Goal: Book appointment/travel/reservation

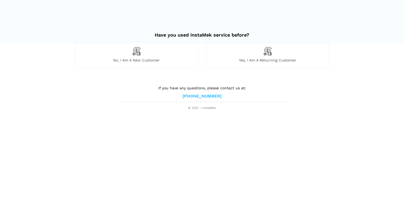
click at [271, 58] on span "Yes, I am a returning customer" at bounding box center [267, 60] width 123 height 5
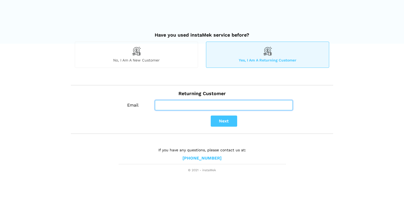
click at [217, 102] on input "Email" at bounding box center [224, 105] width 138 height 10
type input "mgkltd66@gmail.com"
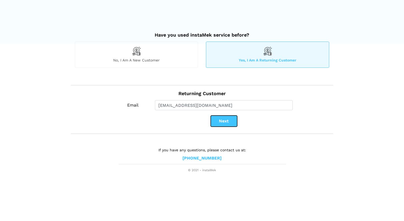
click at [218, 123] on button "Next" at bounding box center [224, 120] width 26 height 11
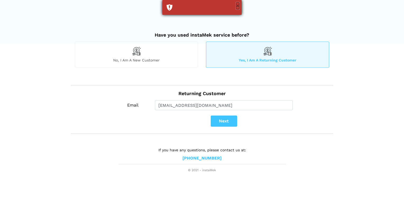
click at [237, 7] on button "×" at bounding box center [237, 5] width 3 height 7
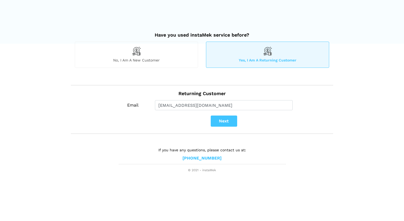
click at [135, 49] on img at bounding box center [136, 51] width 9 height 9
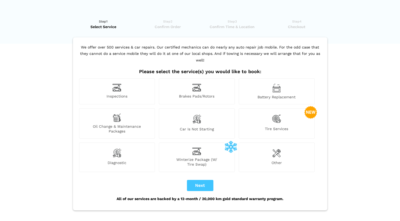
click at [205, 148] on div "Winterize Package (W/ Tire Swap)" at bounding box center [197, 156] width 76 height 29
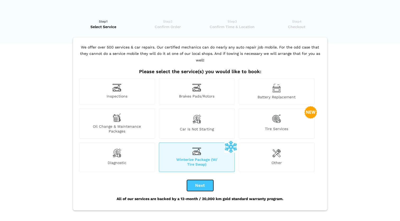
click at [205, 180] on button "Next" at bounding box center [200, 185] width 26 height 11
checkbox input "true"
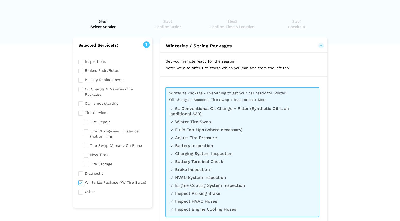
click at [87, 145] on input "checkbox" at bounding box center [116, 145] width 64 height 7
checkbox input "true"
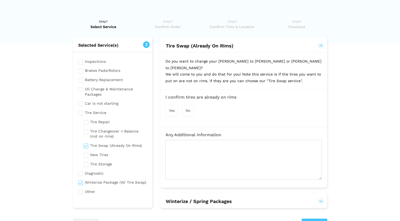
click at [173, 108] on span "Yes" at bounding box center [172, 110] width 6 height 4
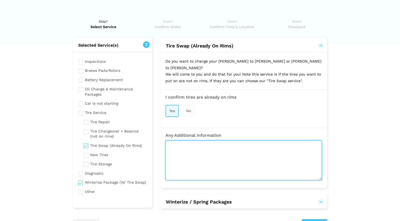
click at [197, 141] on textarea at bounding box center [244, 160] width 156 height 40
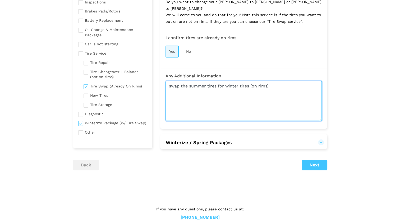
scroll to position [62, 0]
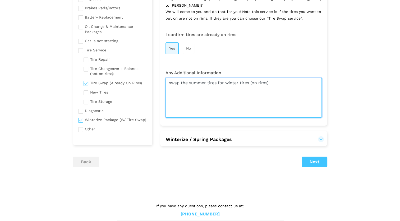
type textarea "swap the summer tires for winter tires (on rims)"
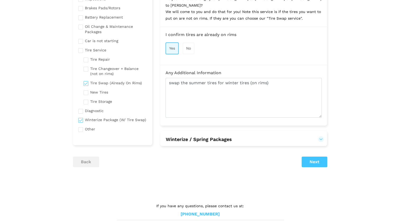
click at [78, 118] on input "checkbox" at bounding box center [112, 119] width 69 height 7
checkbox input "false"
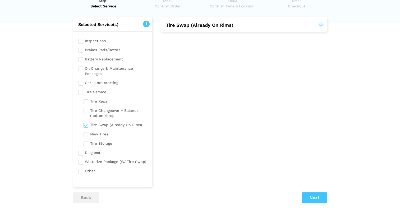
scroll to position [53, 0]
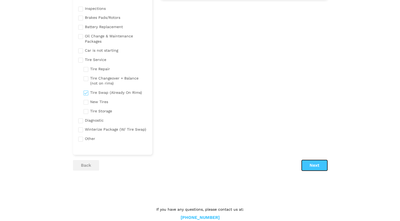
click at [316, 160] on button "Next" at bounding box center [315, 165] width 26 height 11
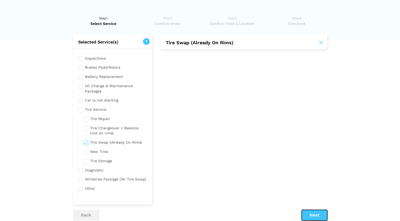
scroll to position [0, 0]
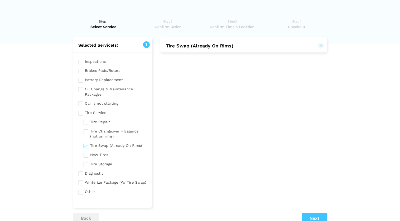
click at [241, 46] on button "Tire Swap (Already On Rims)" at bounding box center [244, 46] width 156 height 6
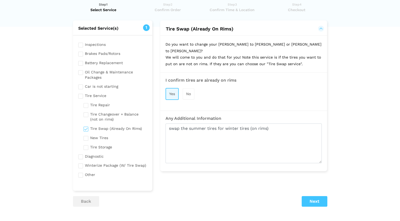
scroll to position [26, 0]
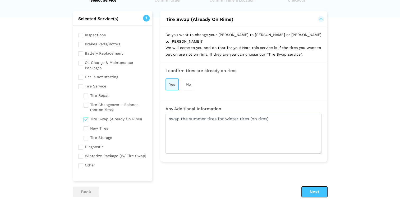
click at [318, 190] on button "Next" at bounding box center [315, 191] width 26 height 11
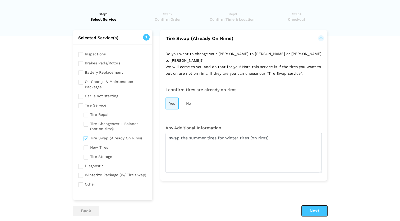
scroll to position [0, 0]
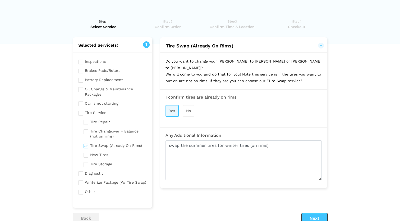
click at [313, 215] on button "Next" at bounding box center [315, 218] width 26 height 11
click at [83, 113] on input "checkbox" at bounding box center [112, 112] width 69 height 7
checkbox input "true"
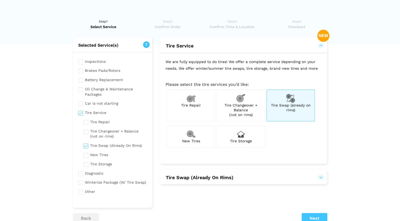
click at [278, 103] on span "Tire Swap (already on rims)" at bounding box center [291, 107] width 40 height 9
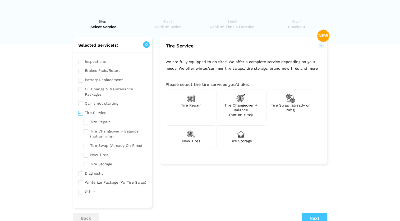
click at [279, 104] on span "Tire Swap (already on rims)" at bounding box center [291, 107] width 40 height 9
checkbox input "true"
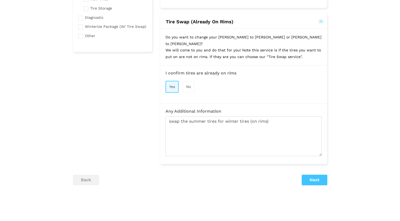
scroll to position [159, 0]
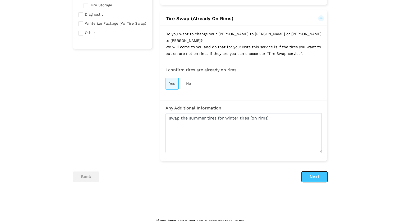
click at [319, 171] on button "Next" at bounding box center [315, 176] width 26 height 11
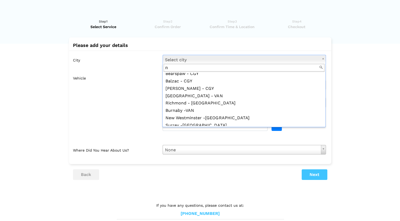
scroll to position [0, 0]
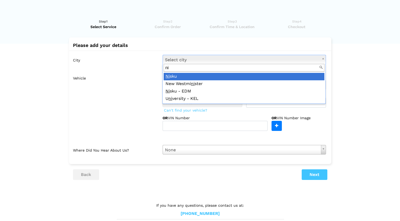
type input "n"
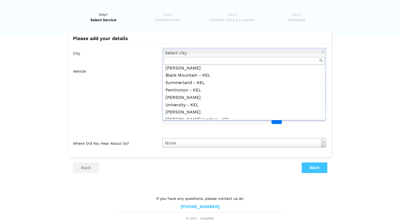
scroll to position [549, 0]
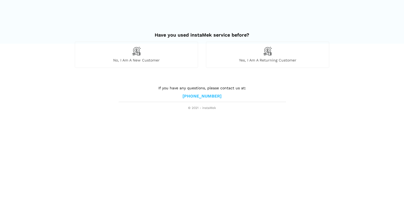
click at [151, 57] on div "No, I am a new customer" at bounding box center [136, 55] width 123 height 26
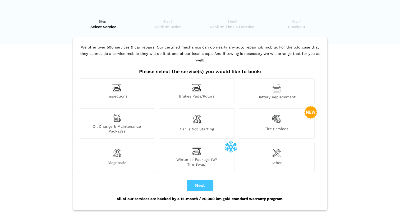
click at [277, 116] on img at bounding box center [276, 118] width 9 height 11
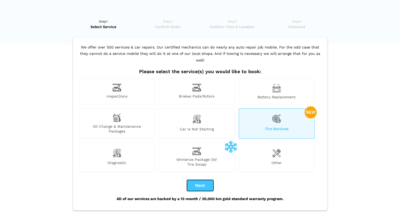
click at [205, 180] on button "Next" at bounding box center [200, 185] width 26 height 11
checkbox input "true"
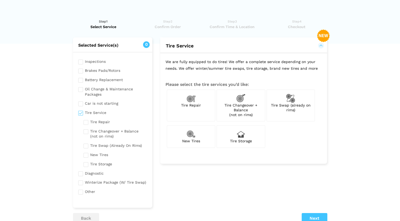
click at [297, 106] on span "Tire Swap (already on rims)" at bounding box center [291, 107] width 40 height 9
checkbox input "true"
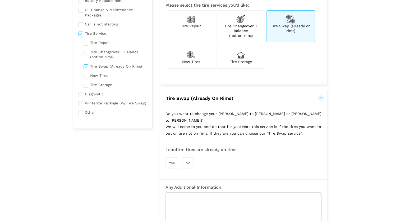
scroll to position [79, 0]
click at [174, 160] on span "Yes" at bounding box center [172, 162] width 6 height 4
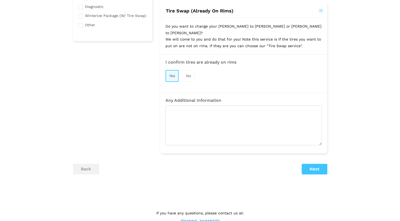
scroll to position [173, 0]
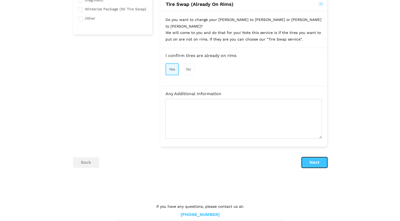
click at [322, 157] on button "Next" at bounding box center [315, 162] width 26 height 11
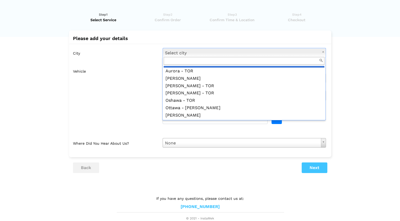
scroll to position [728, 0]
